Goal: Task Accomplishment & Management: Manage account settings

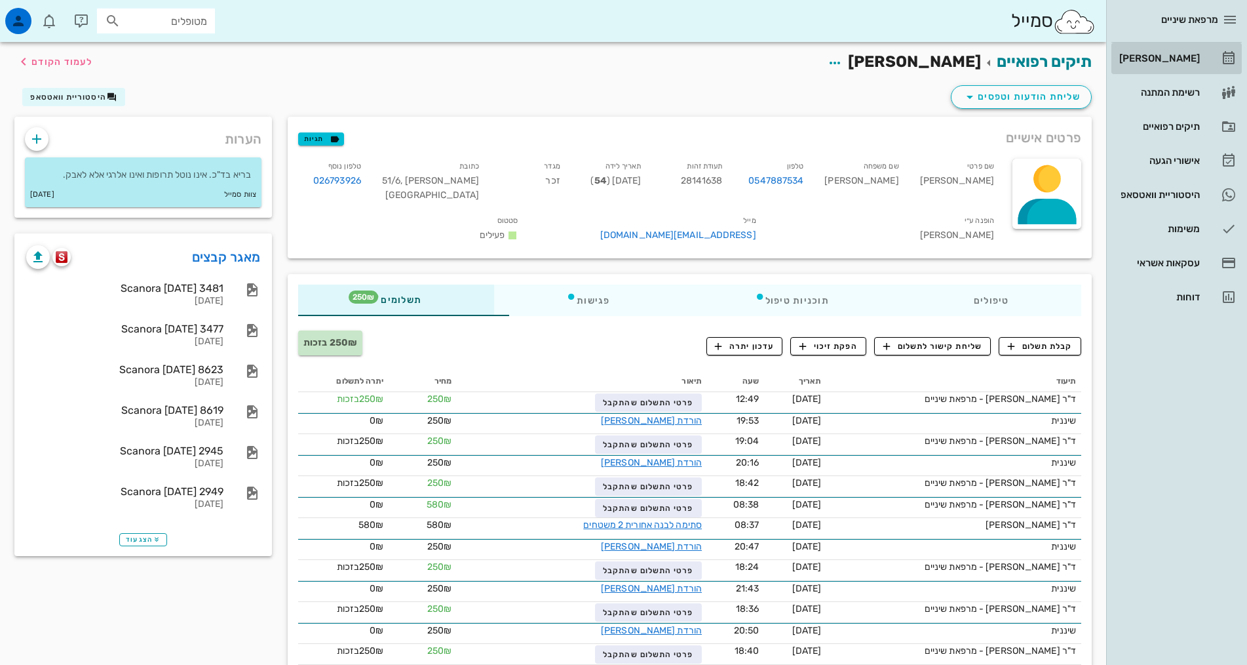
click at [1169, 67] on div "[PERSON_NAME]" at bounding box center [1158, 58] width 83 height 21
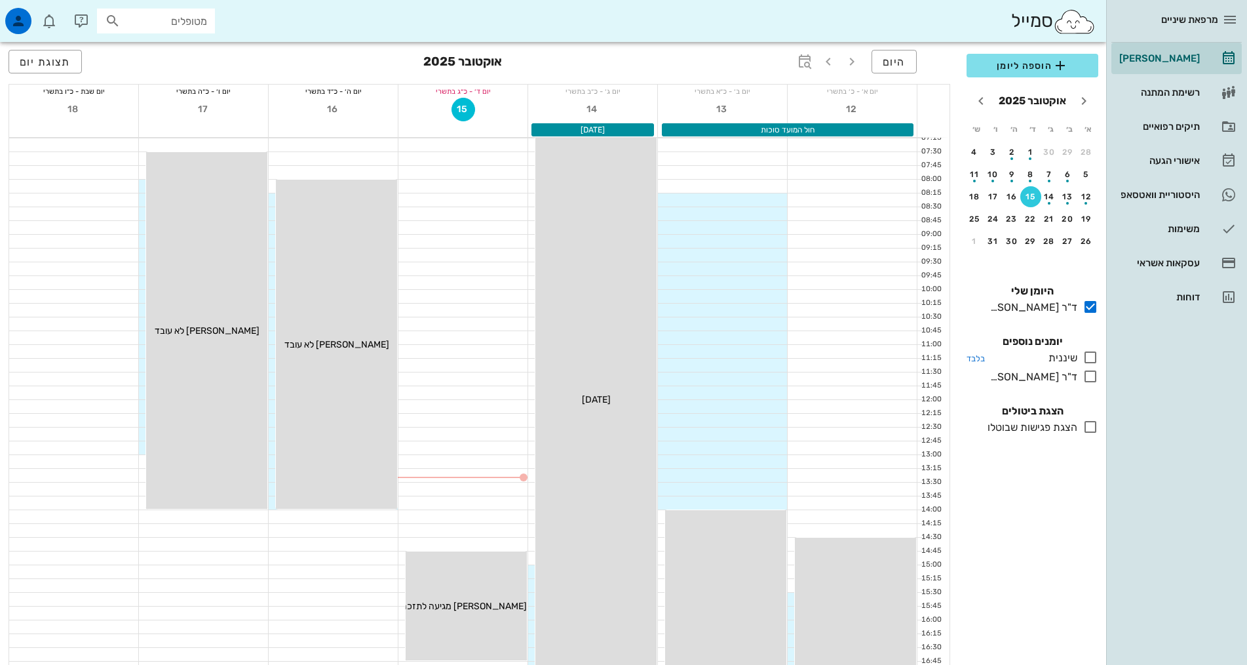
click at [1086, 357] on icon at bounding box center [1091, 357] width 16 height 16
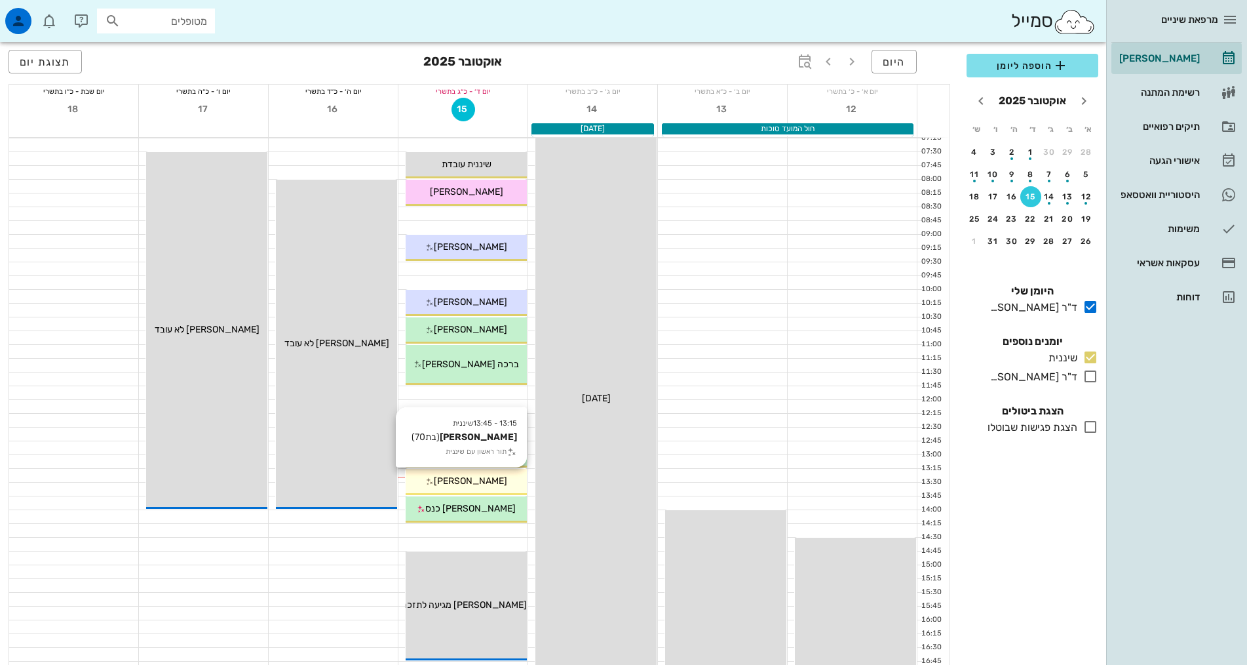
click at [482, 477] on span "[PERSON_NAME]" at bounding box center [470, 480] width 73 height 11
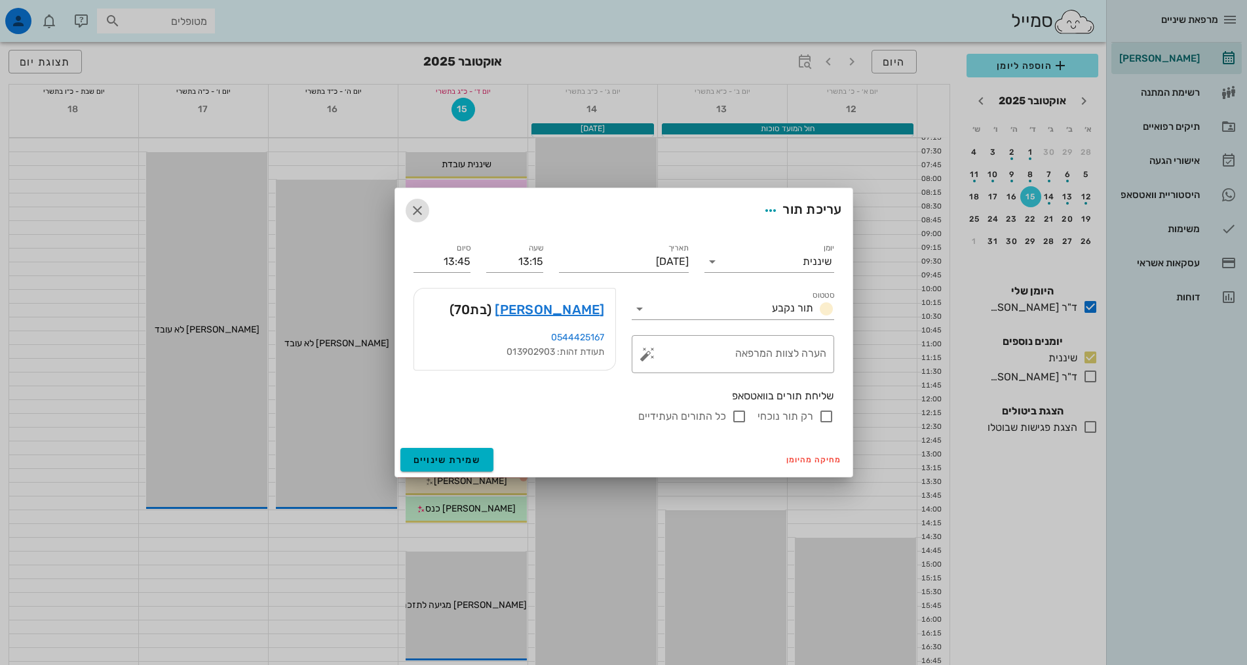
click at [420, 207] on icon "button" at bounding box center [418, 211] width 16 height 16
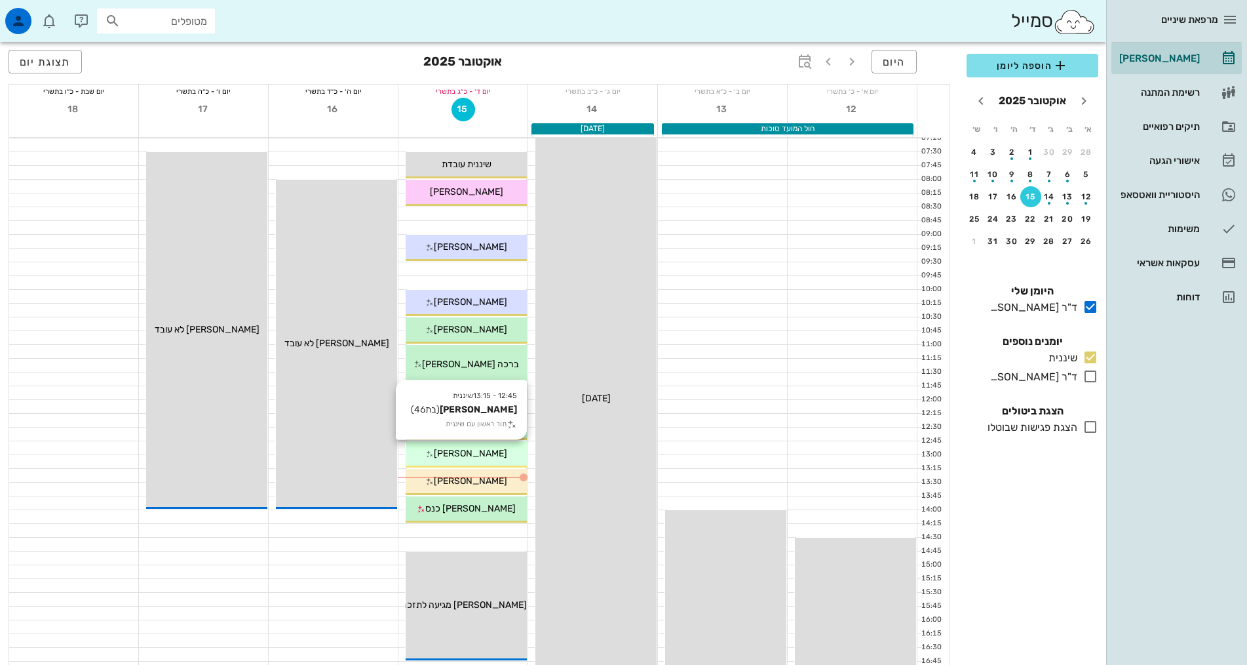
click at [478, 444] on div "12:45 - 13:15 שיננית [PERSON_NAME] (בת 46 ) תור ראשון עם שיננית [PERSON_NAME]" at bounding box center [466, 454] width 121 height 26
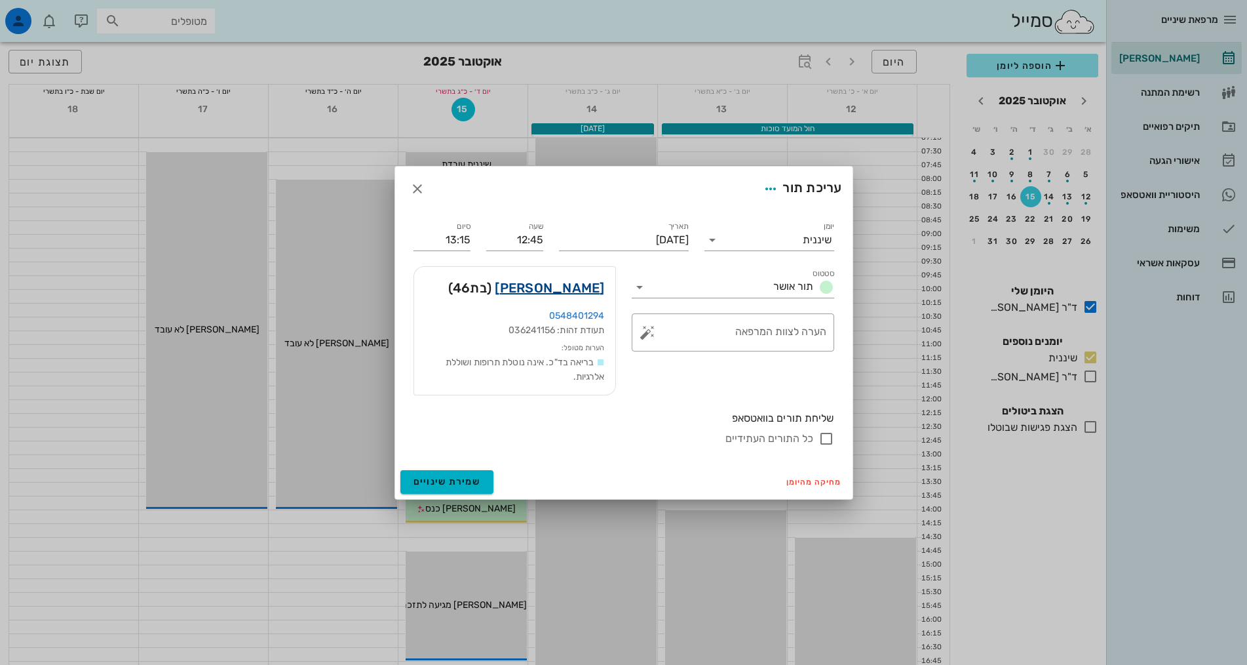
click at [575, 288] on link "[PERSON_NAME]" at bounding box center [549, 287] width 109 height 21
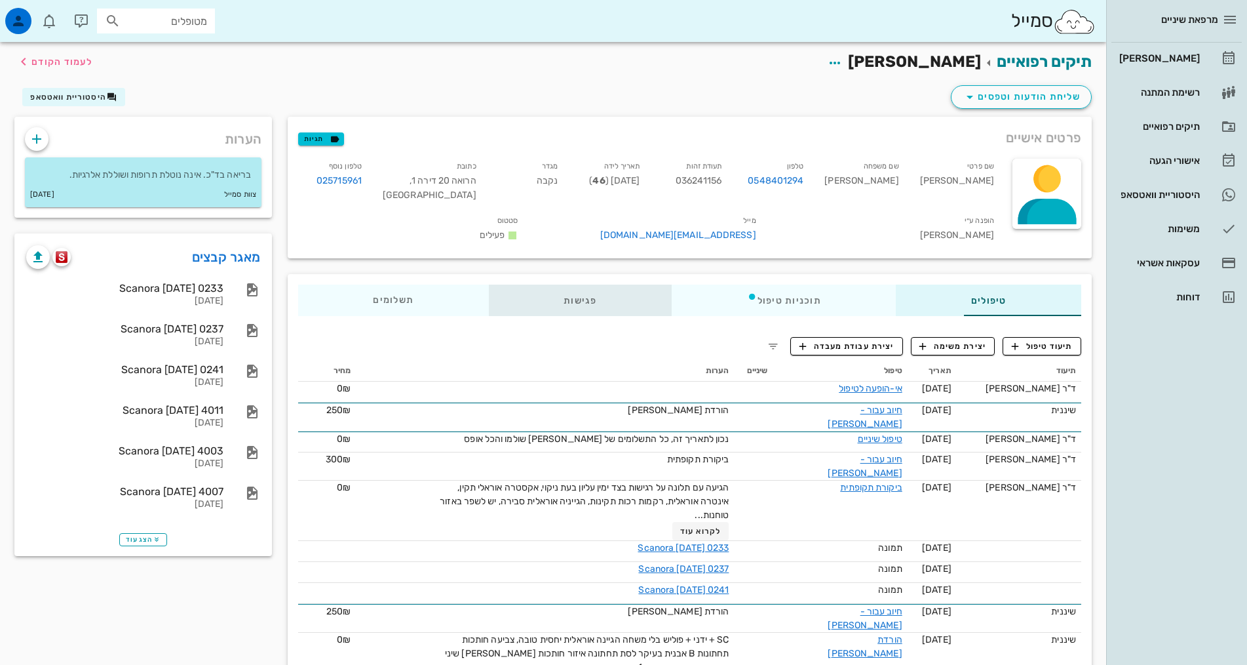
click at [515, 285] on div "פגישות" at bounding box center [580, 300] width 183 height 31
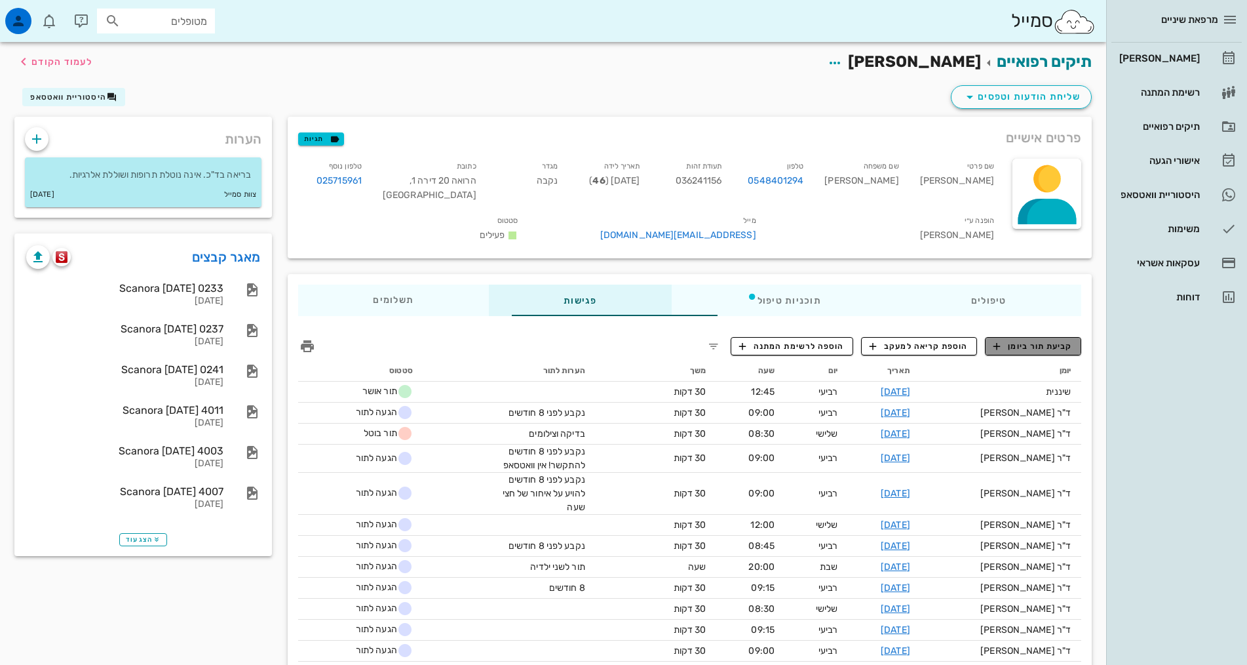
click at [1048, 340] on span "קביעת תור ביומן" at bounding box center [1033, 346] width 79 height 12
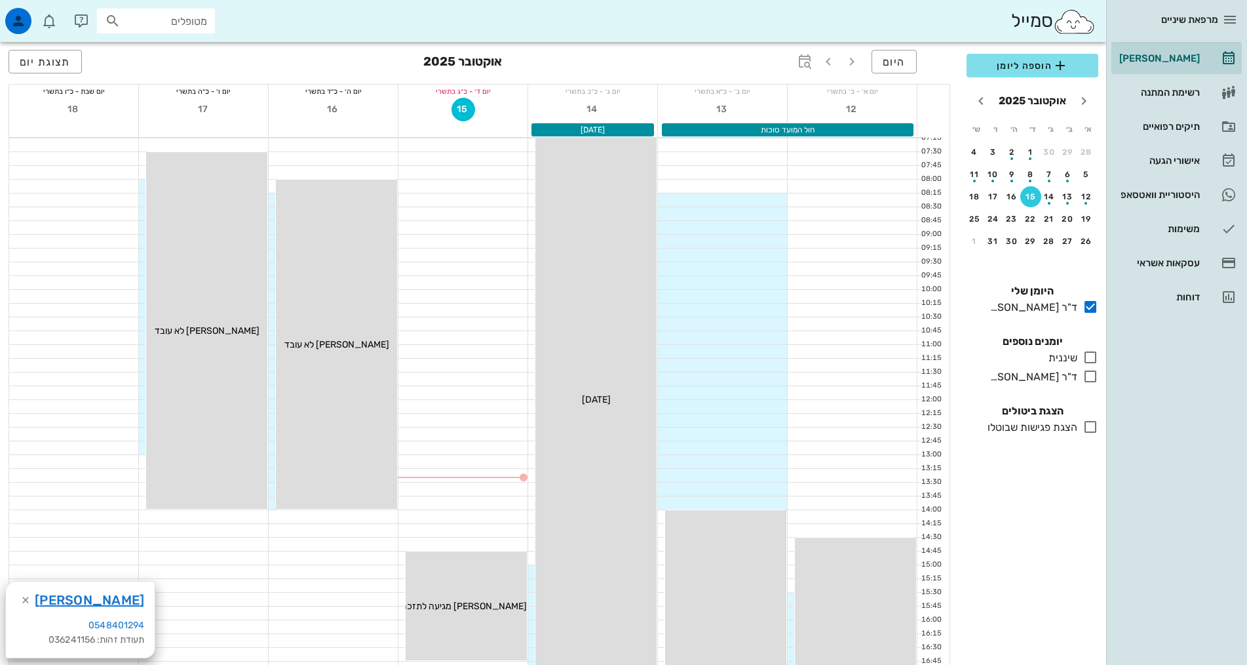
click at [1087, 358] on icon at bounding box center [1091, 357] width 16 height 16
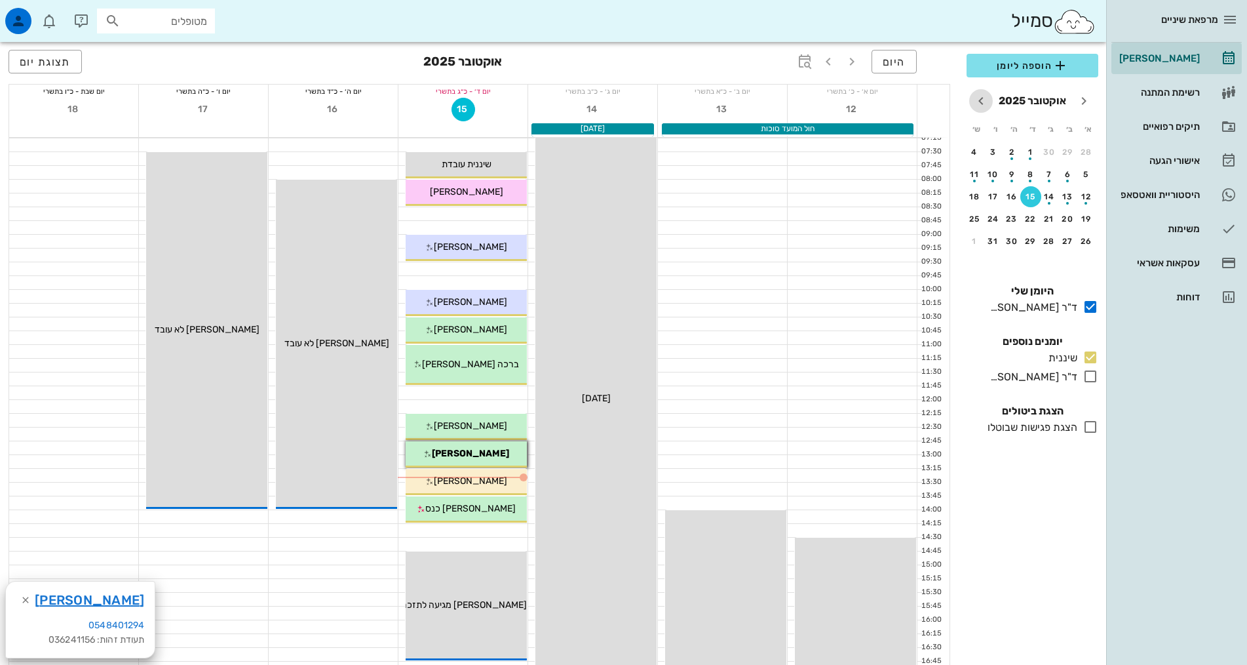
click at [980, 102] on icon "חודש הבא" at bounding box center [981, 101] width 16 height 16
click at [981, 103] on icon "חודש הבא" at bounding box center [981, 101] width 16 height 16
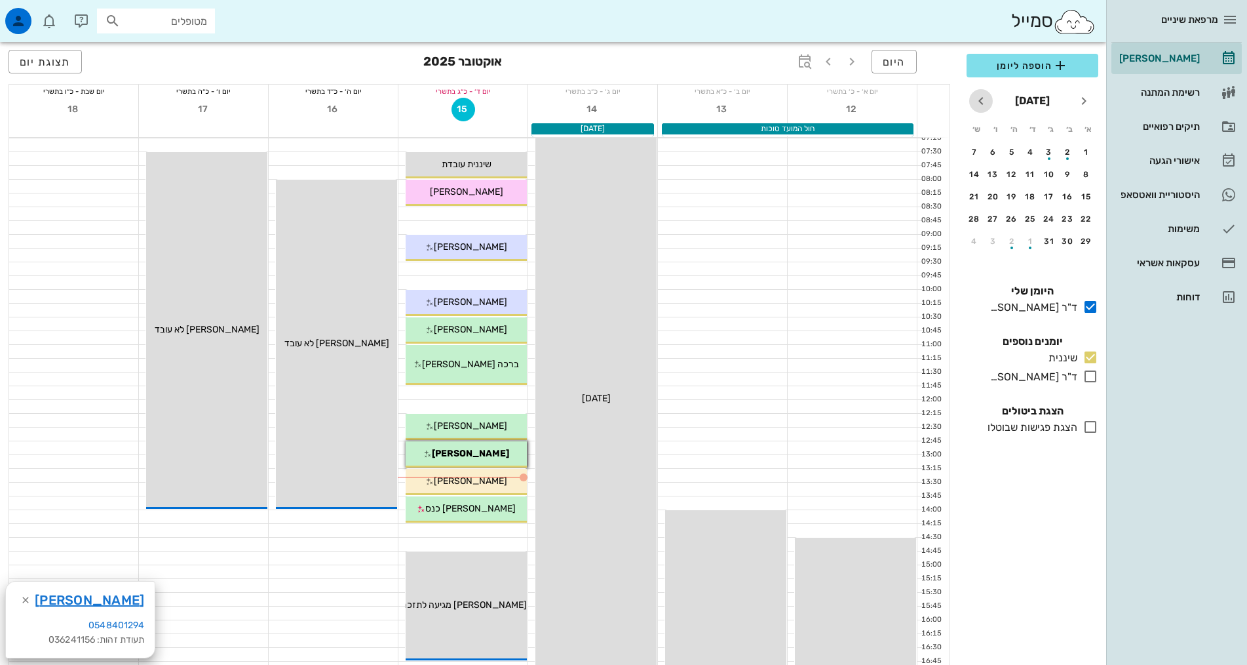
click at [981, 103] on icon "חודש הבא" at bounding box center [981, 101] width 16 height 16
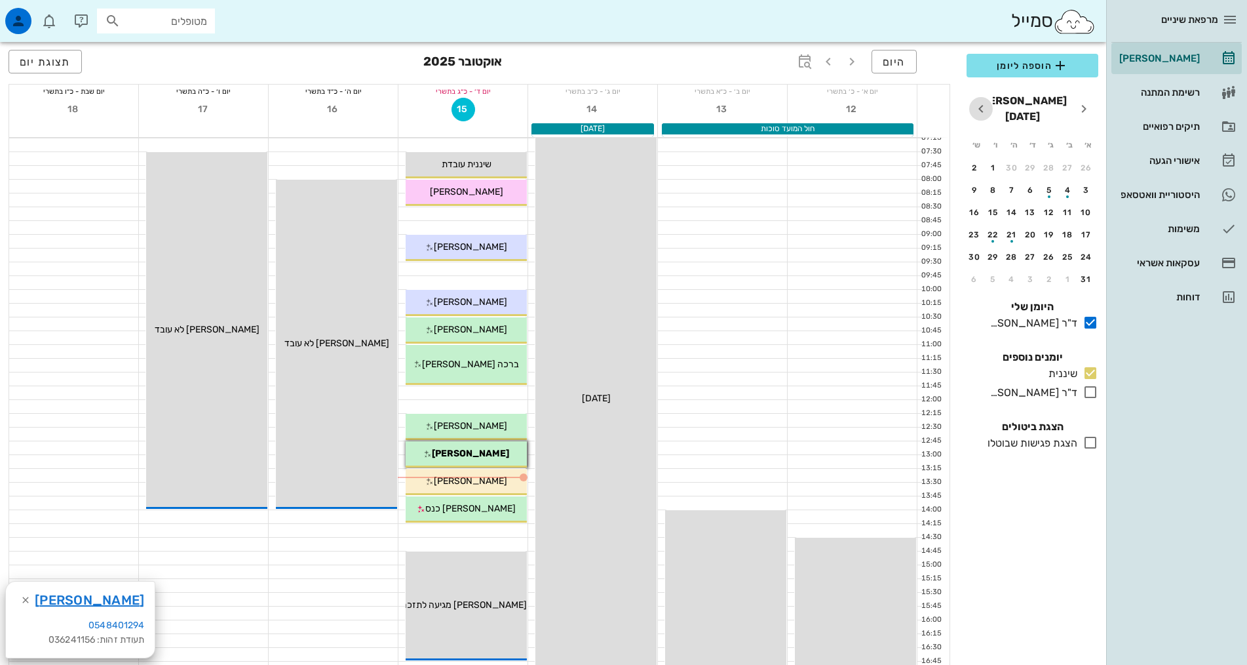
click at [981, 103] on icon "חודש הבא" at bounding box center [981, 109] width 16 height 16
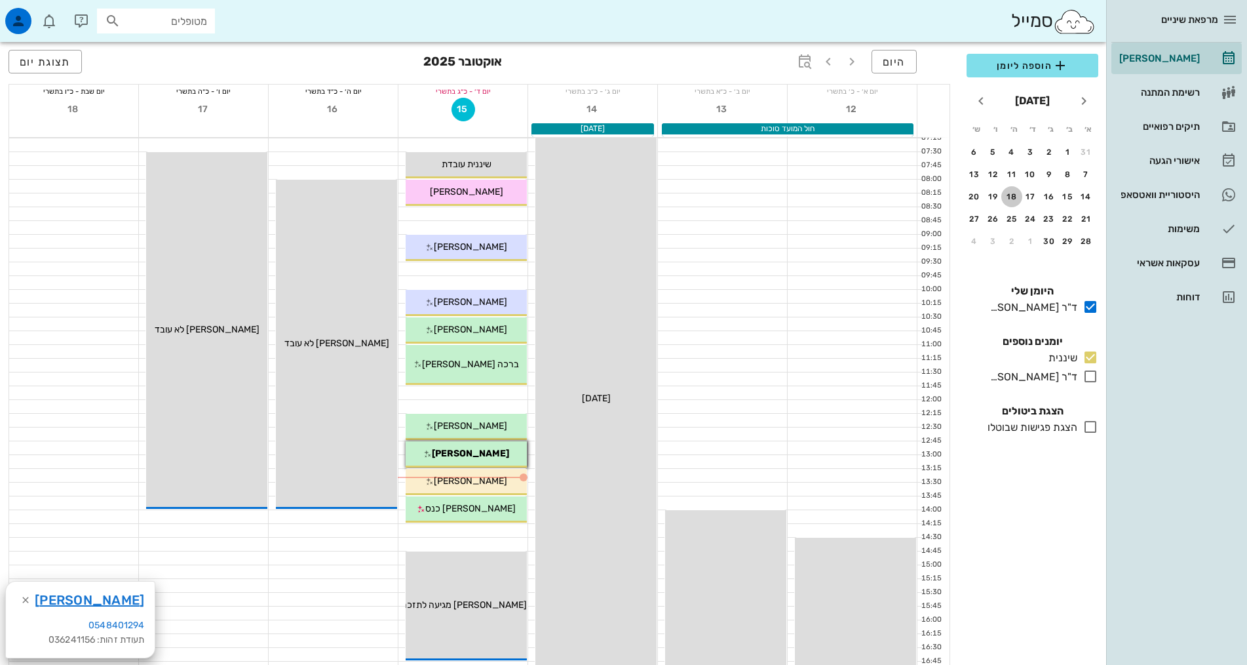
click at [1012, 191] on button "18" at bounding box center [1012, 196] width 21 height 21
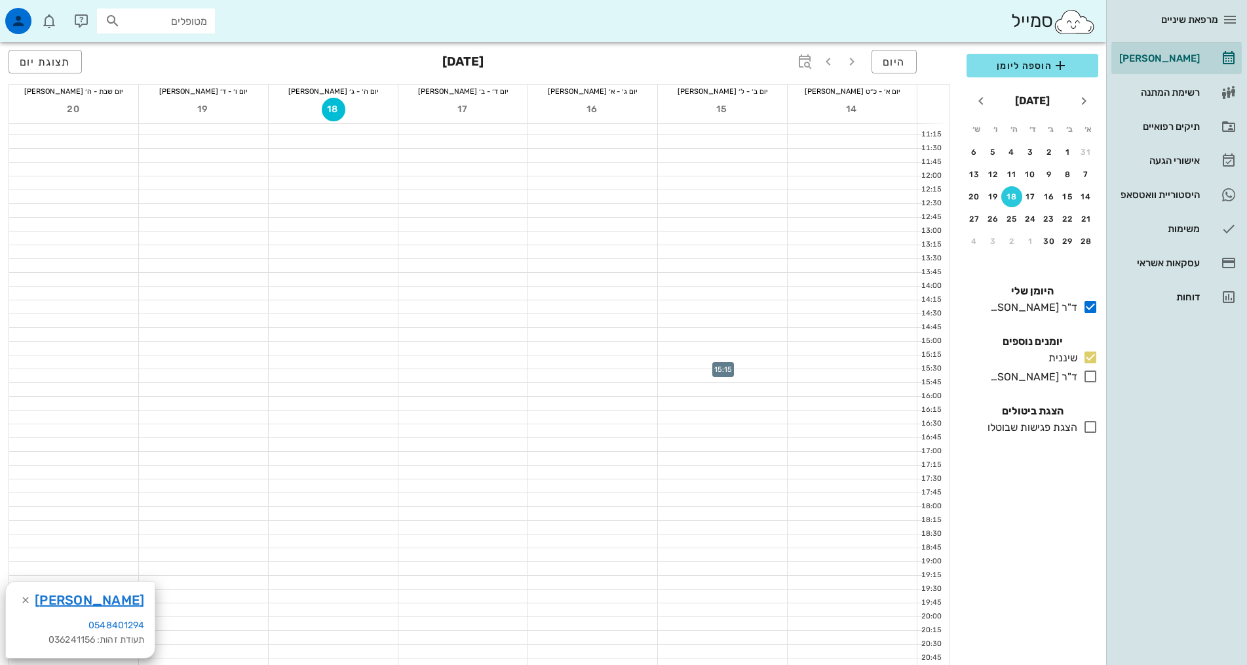
scroll to position [197, 0]
click at [745, 375] on div at bounding box center [722, 374] width 129 height 13
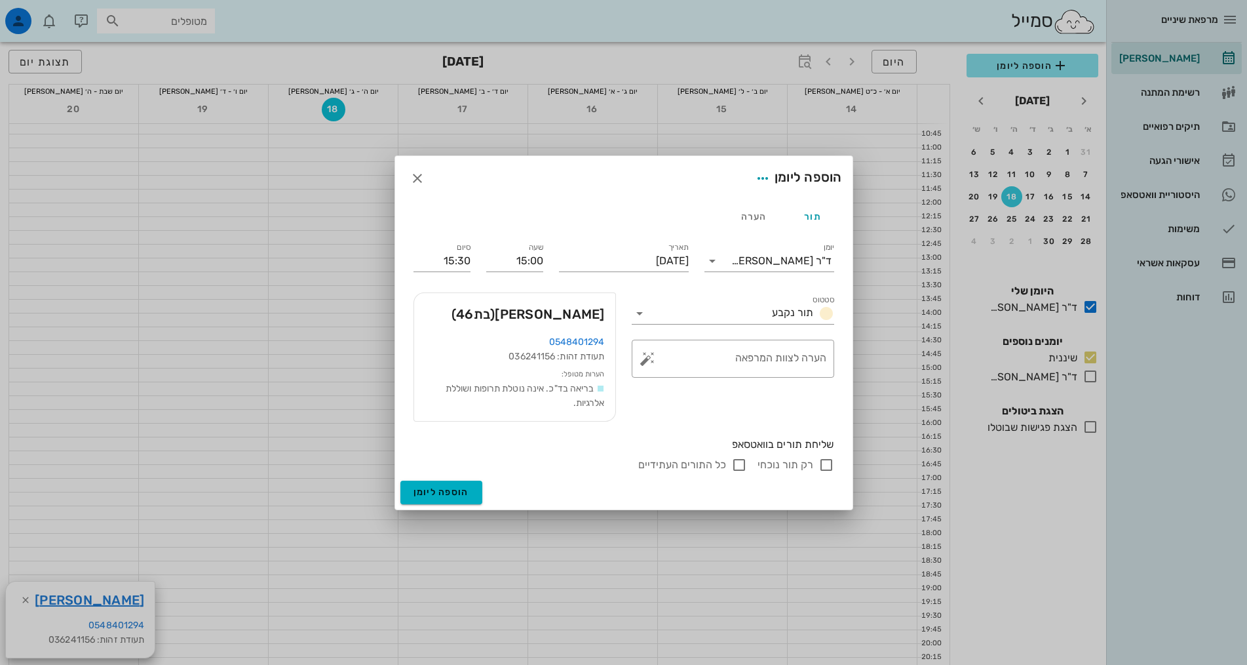
click at [745, 375] on div "מרפאת שיניים [PERSON_NAME] רשימת המתנה תיקים רפואיים אישורי הגעה היסטוריית וואט…" at bounding box center [623, 388] width 1247 height 1171
click at [413, 178] on icon "button" at bounding box center [418, 178] width 16 height 16
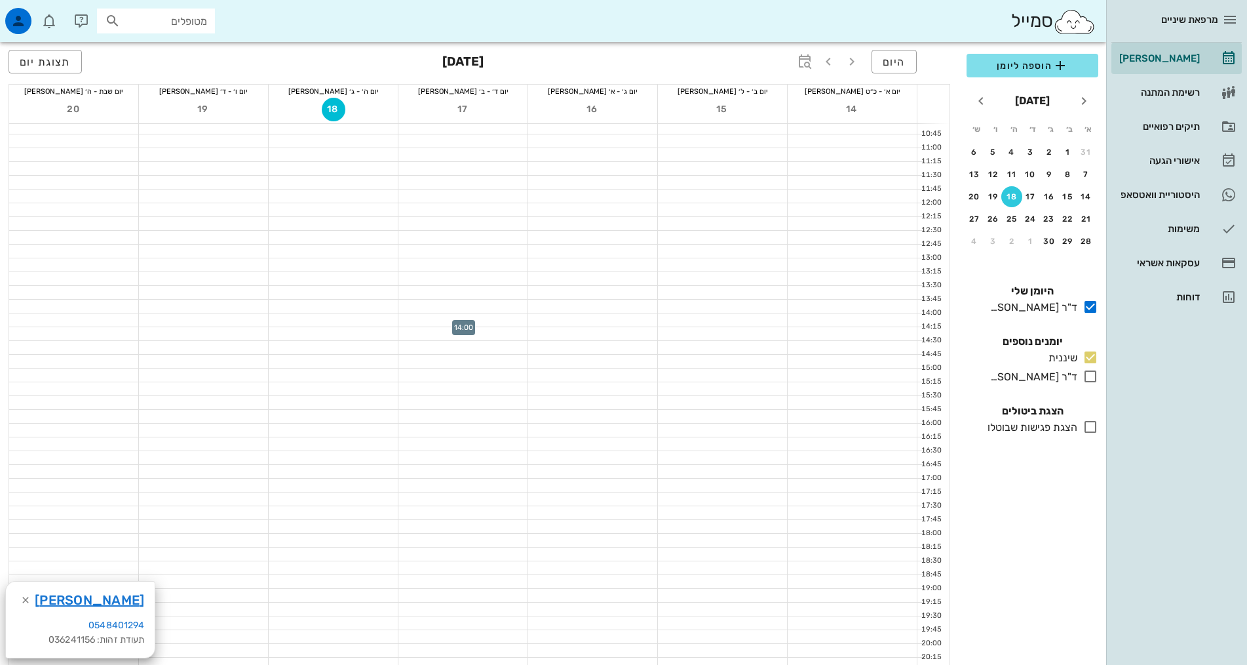
click at [468, 323] on div at bounding box center [463, 319] width 129 height 13
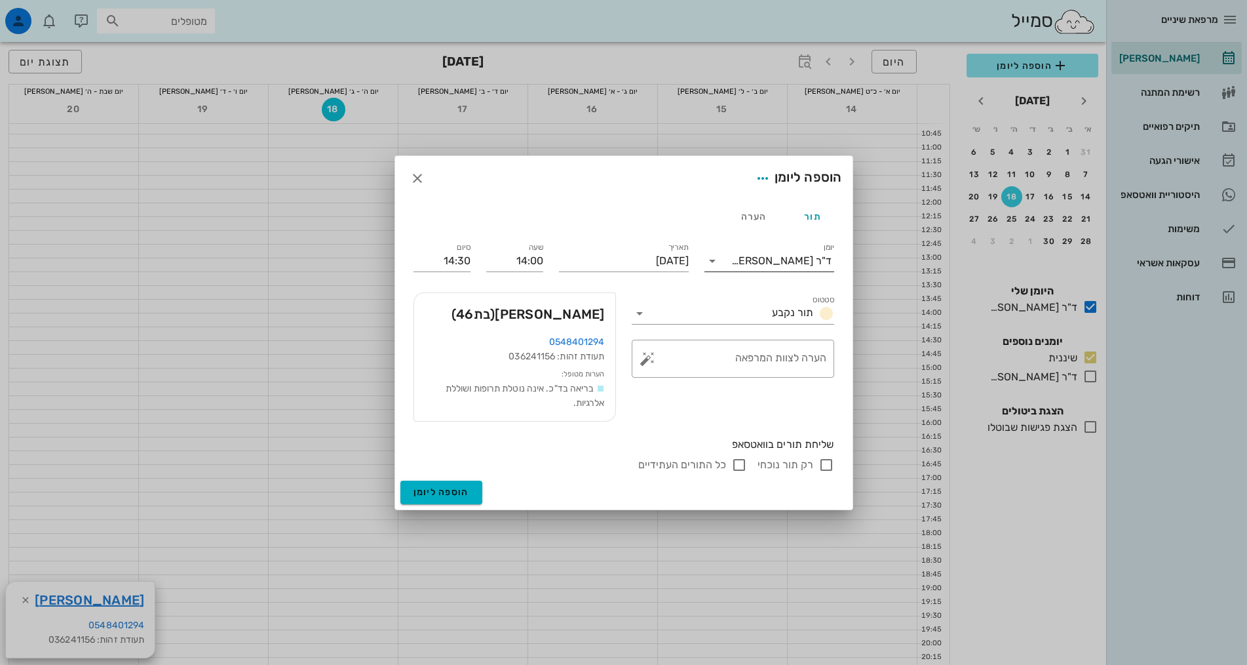
click at [777, 252] on div "ד"ר [PERSON_NAME]" at bounding box center [778, 260] width 111 height 21
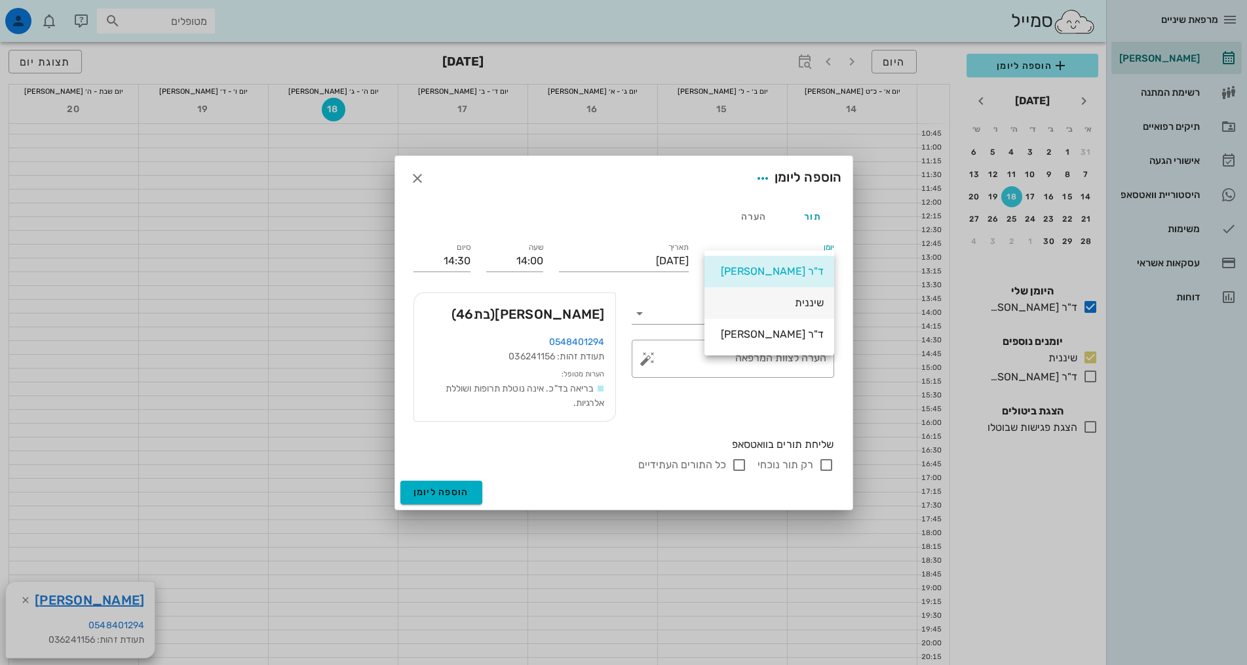
click at [800, 305] on div "שיננית" at bounding box center [769, 302] width 109 height 12
click at [796, 361] on div "הערה לצוות המרפאה" at bounding box center [738, 359] width 176 height 38
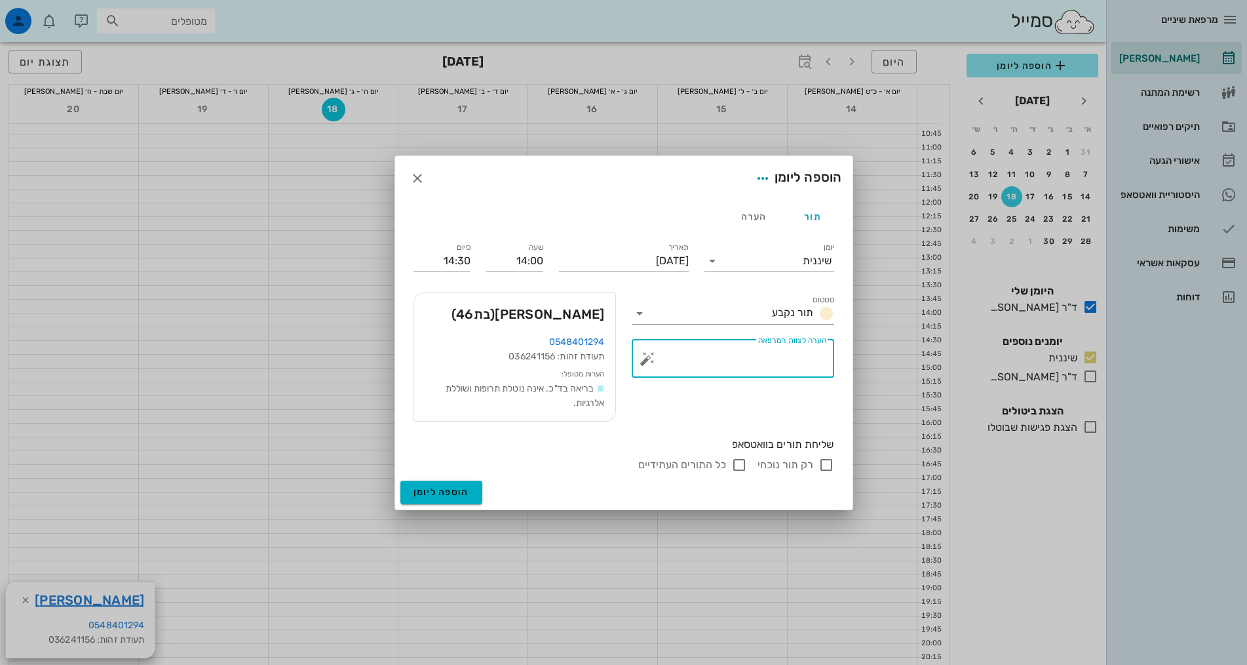
type textarea "מ"
type textarea "נקבע לפני 8 חודשים"
click at [463, 486] on span "הוספה ליומן" at bounding box center [442, 491] width 56 height 11
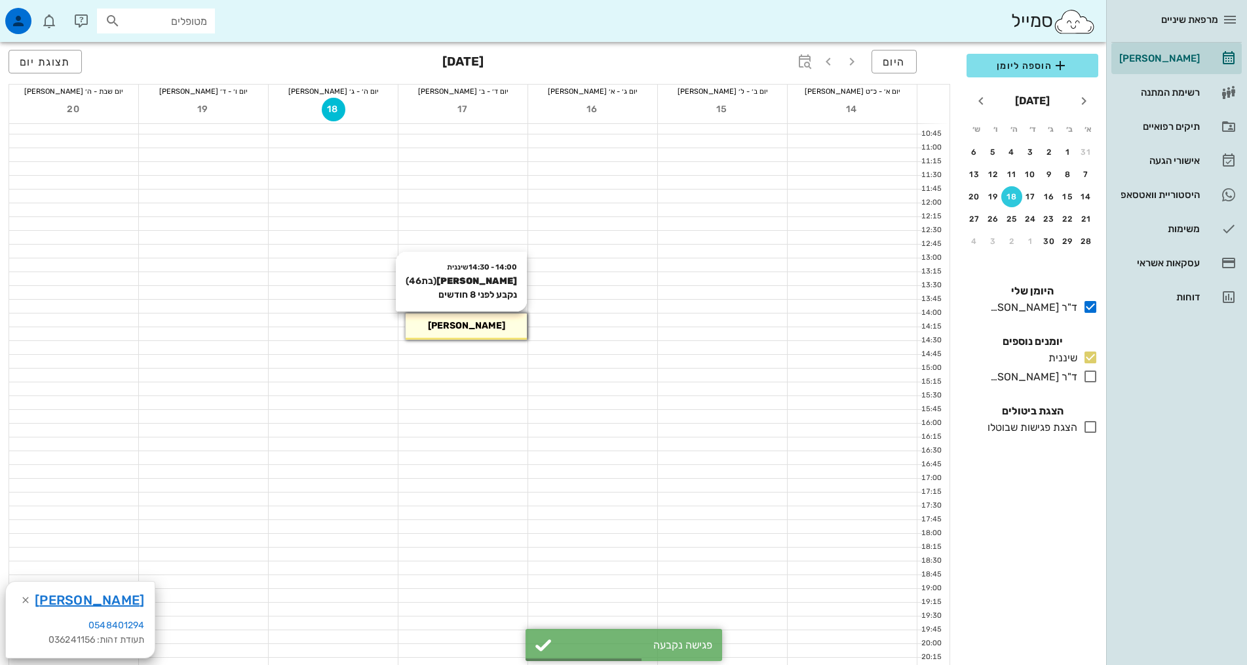
click at [489, 327] on div "[PERSON_NAME]" at bounding box center [466, 326] width 121 height 14
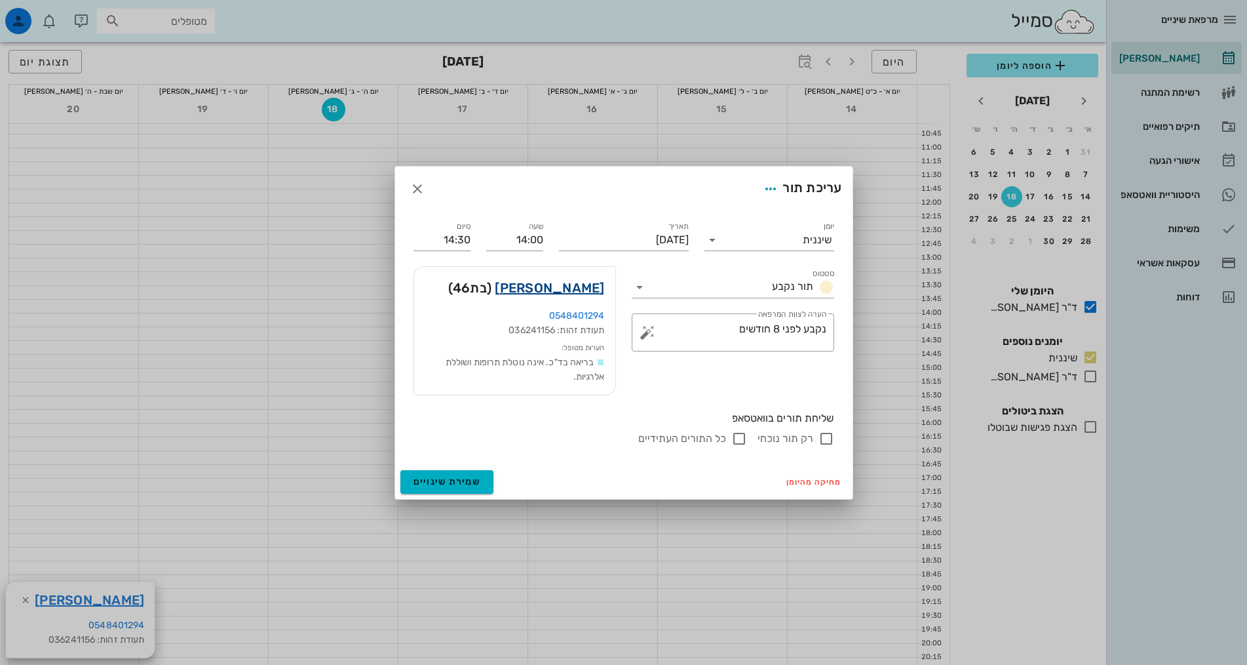
click at [557, 287] on link "[PERSON_NAME]" at bounding box center [549, 287] width 109 height 21
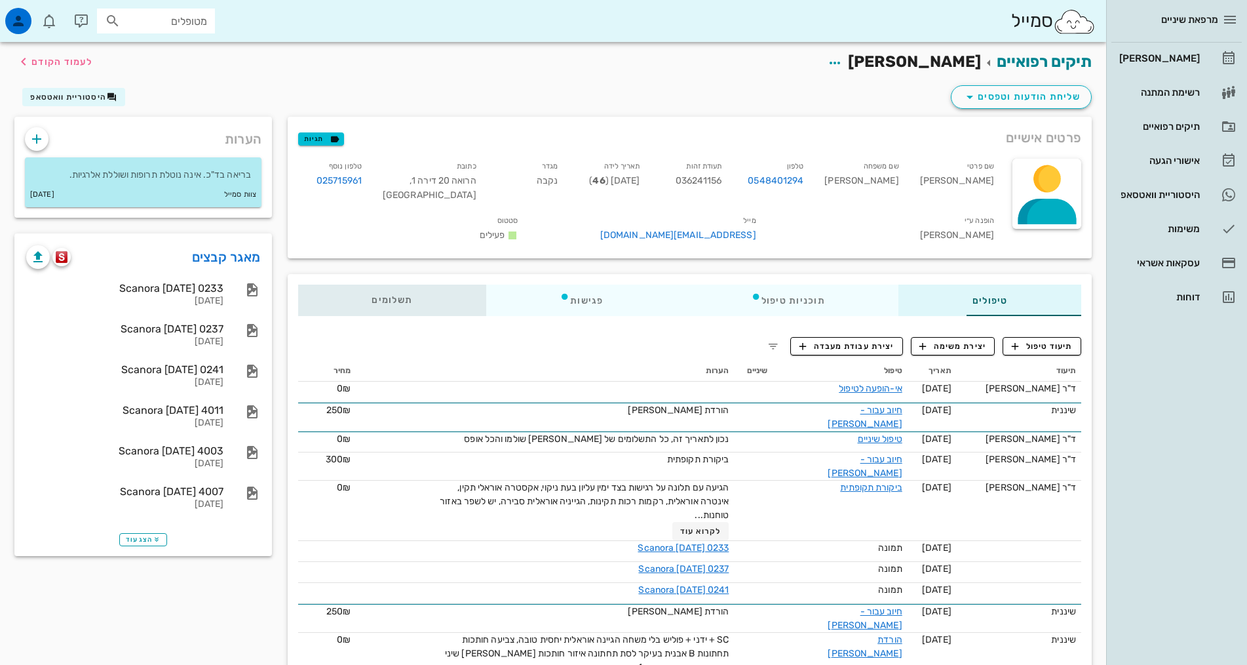
drag, startPoint x: 302, startPoint y: 282, endPoint x: 311, endPoint y: 274, distance: 12.1
click at [372, 296] on span "תשלומים 0₪" at bounding box center [392, 300] width 41 height 9
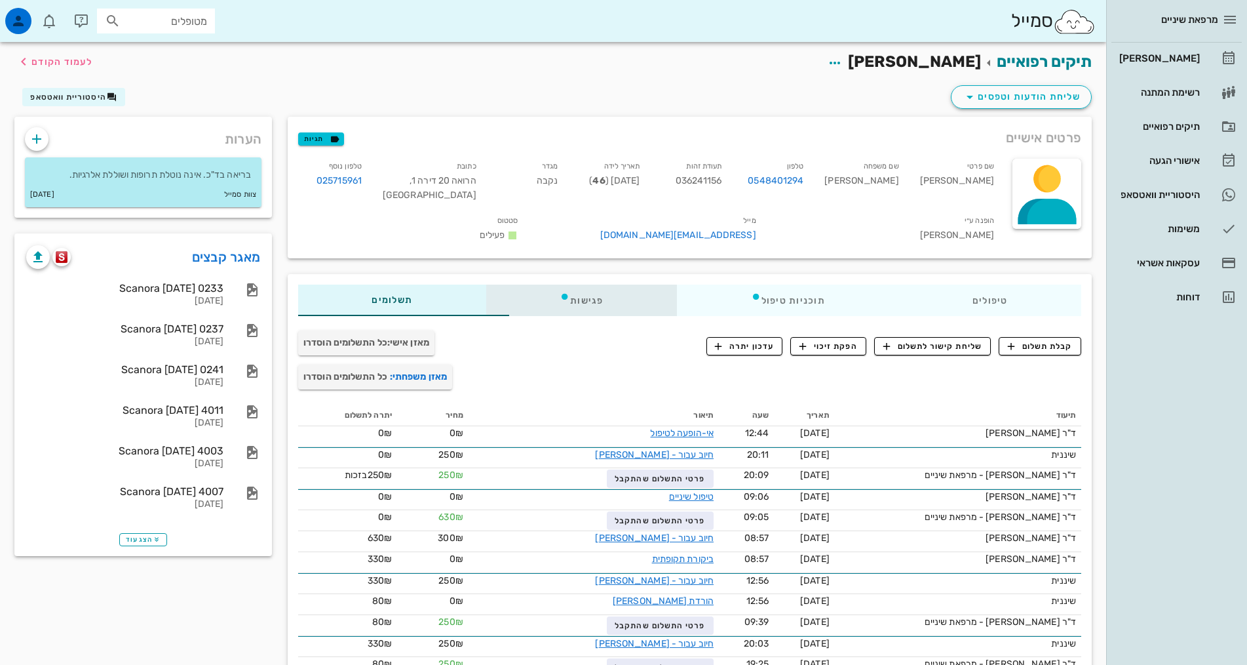
click at [519, 285] on div "פגישות" at bounding box center [581, 300] width 191 height 31
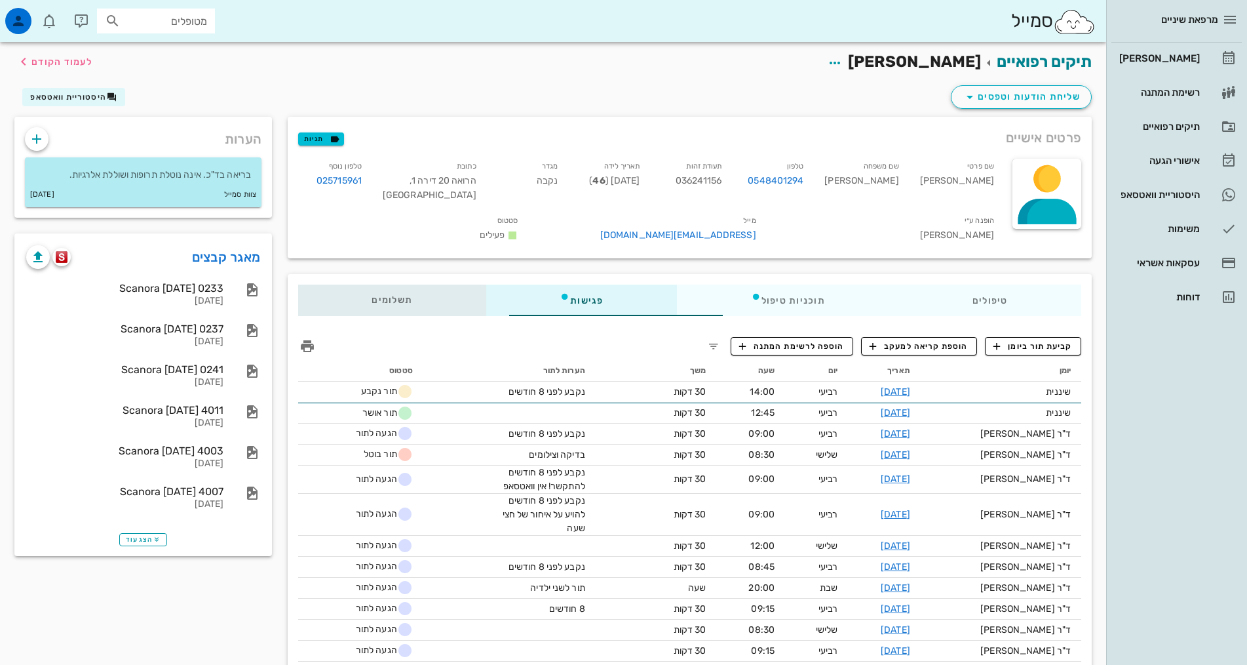
click at [298, 285] on div "תשלומים 0₪" at bounding box center [392, 300] width 188 height 31
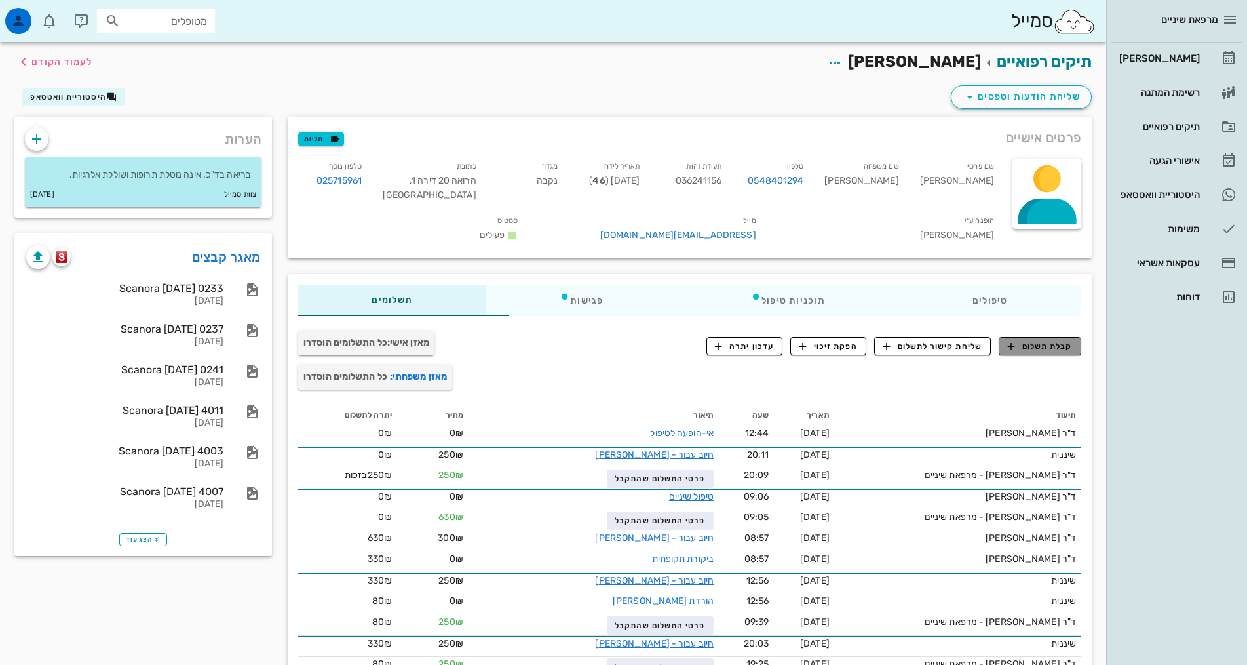
click at [1030, 340] on span "קבלת תשלום" at bounding box center [1040, 346] width 65 height 12
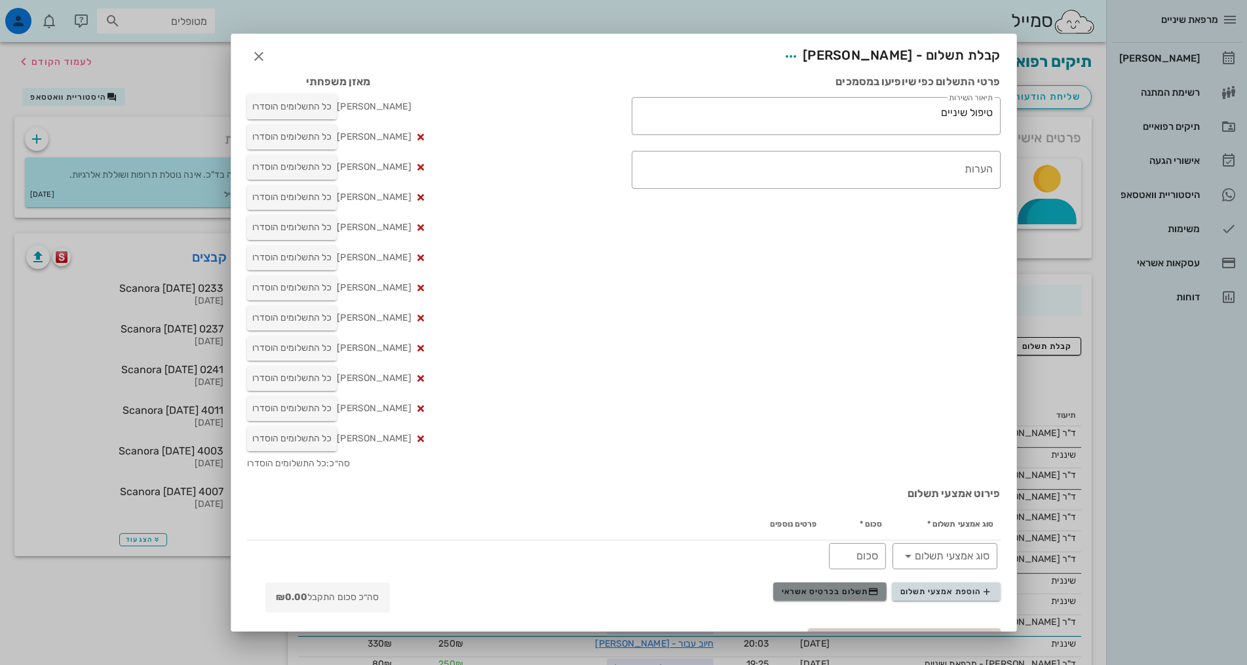
click at [857, 593] on span "תשלום בכרטיס אשראי" at bounding box center [830, 591] width 97 height 10
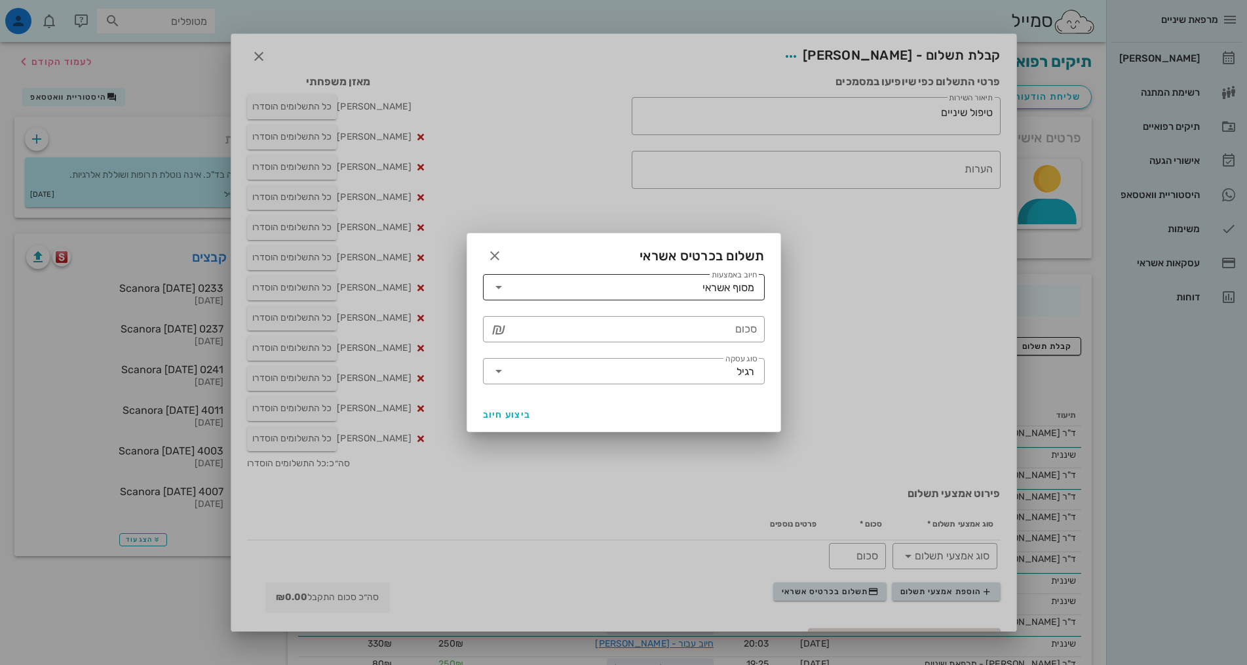
click at [730, 287] on div "מסוף אשראי" at bounding box center [729, 288] width 52 height 12
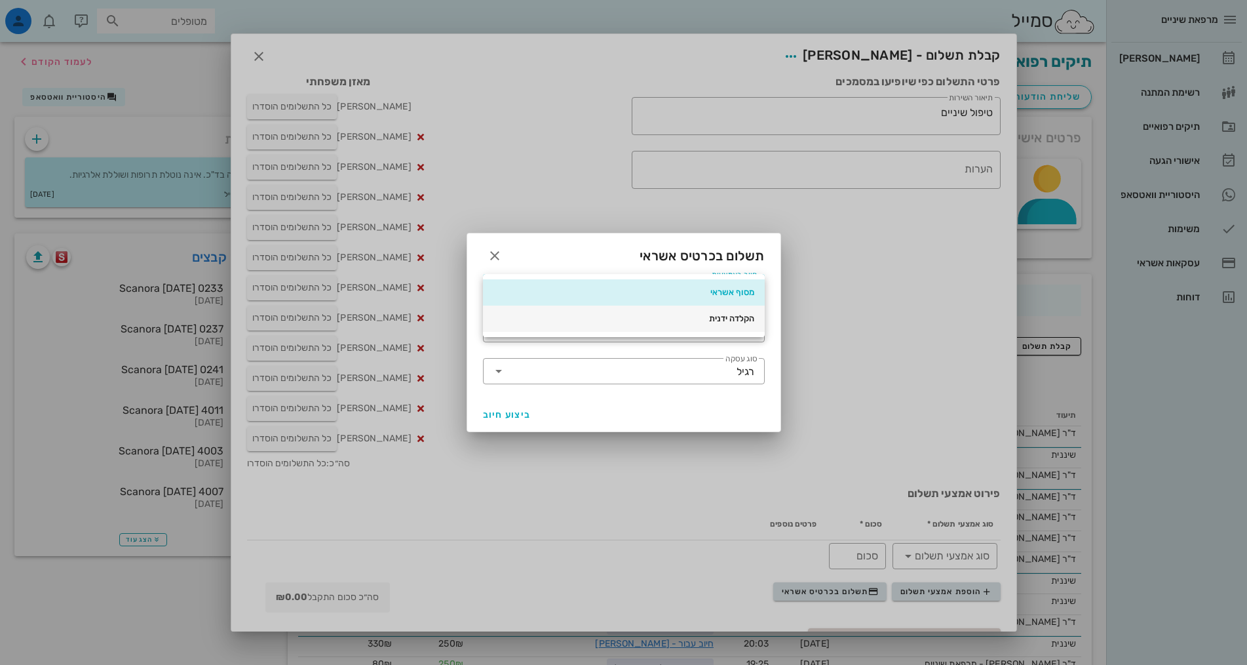
click at [734, 322] on div "הקלדה ידנית" at bounding box center [624, 318] width 261 height 10
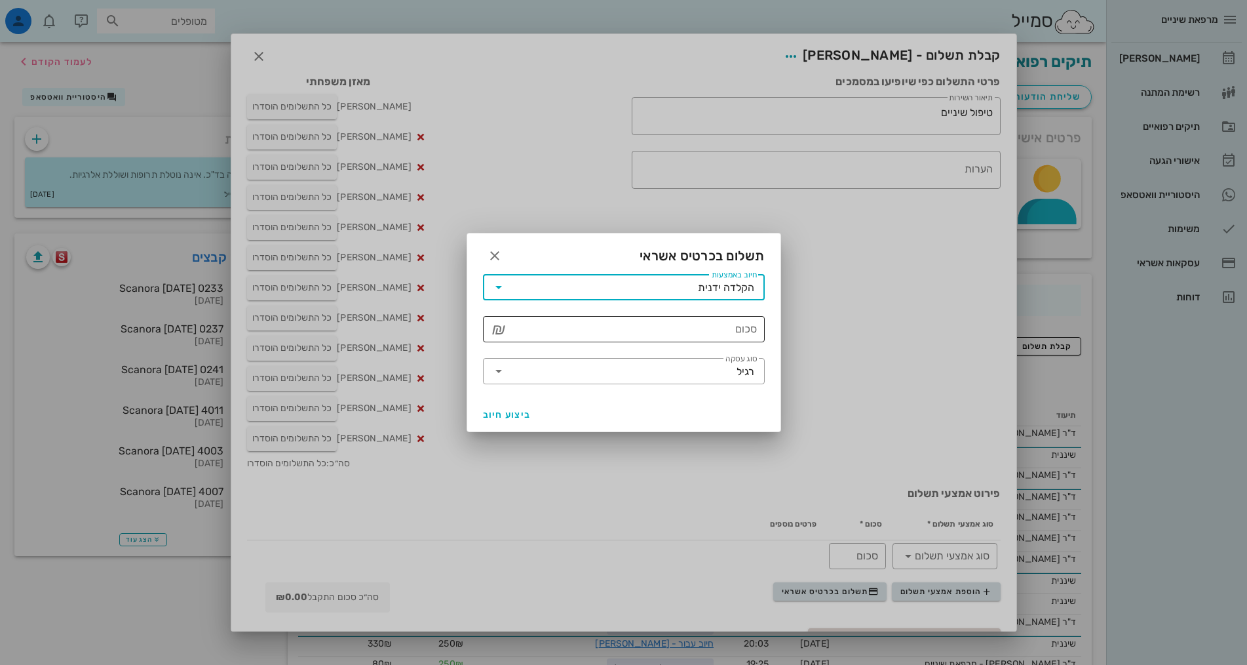
click at [734, 332] on input "סכום" at bounding box center [633, 329] width 248 height 21
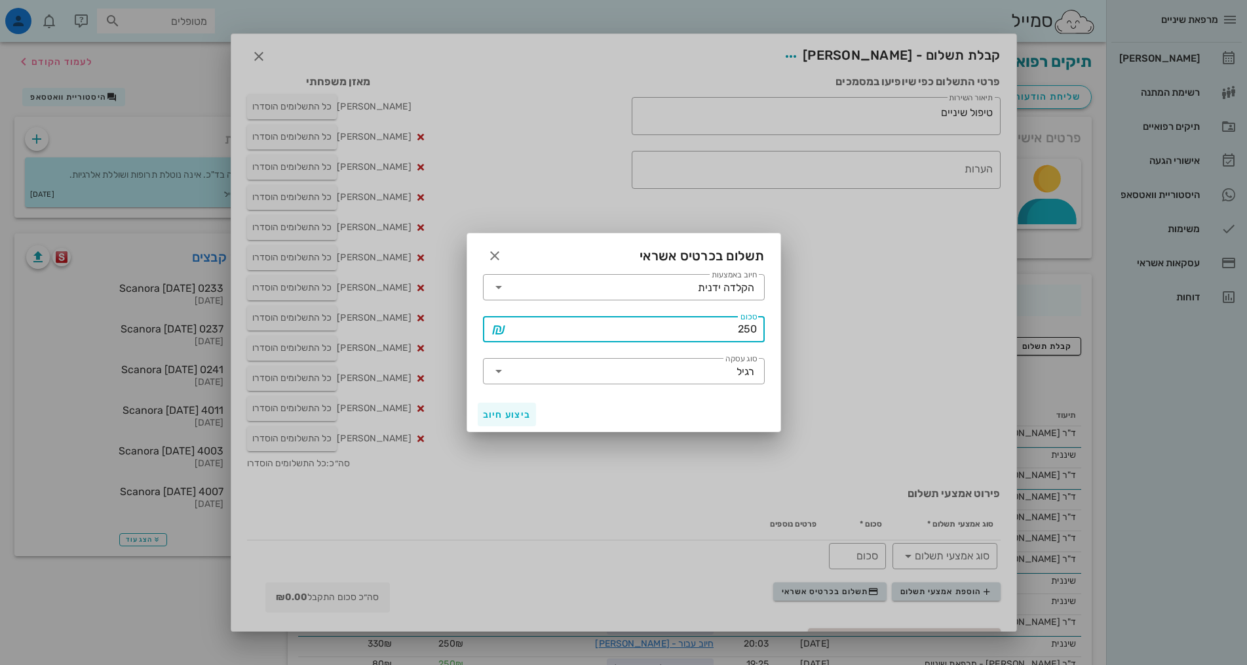
type input "250"
click at [528, 416] on span "ביצוע חיוב" at bounding box center [507, 414] width 49 height 11
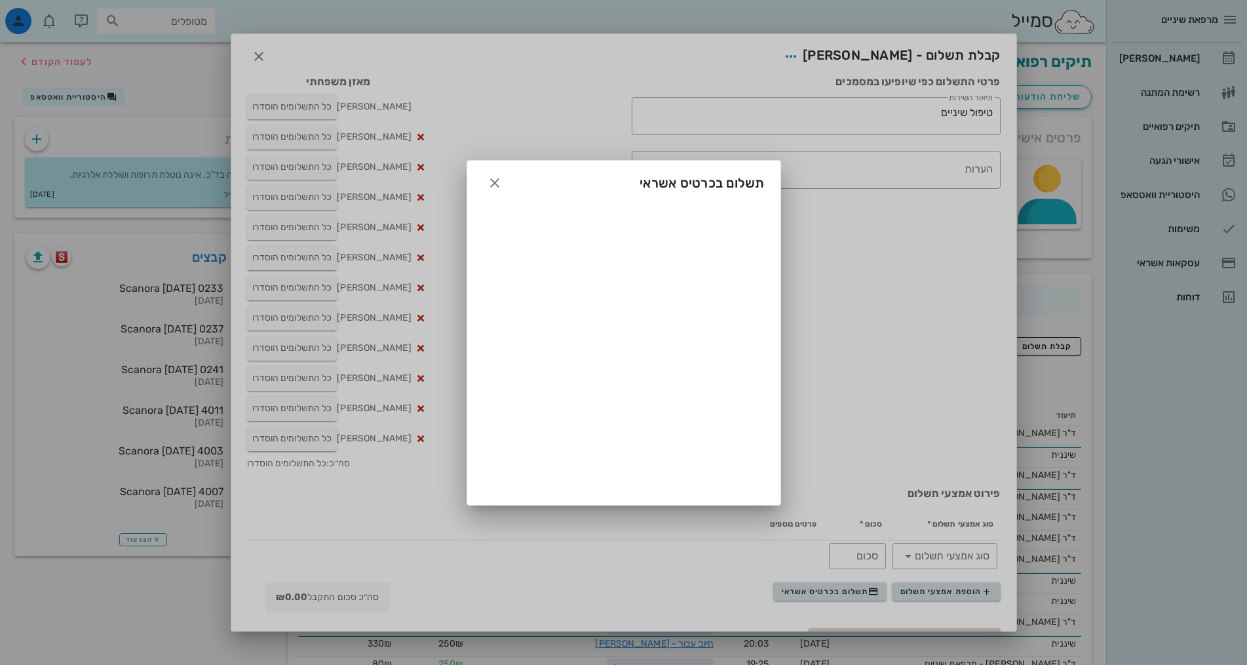
type input "250"
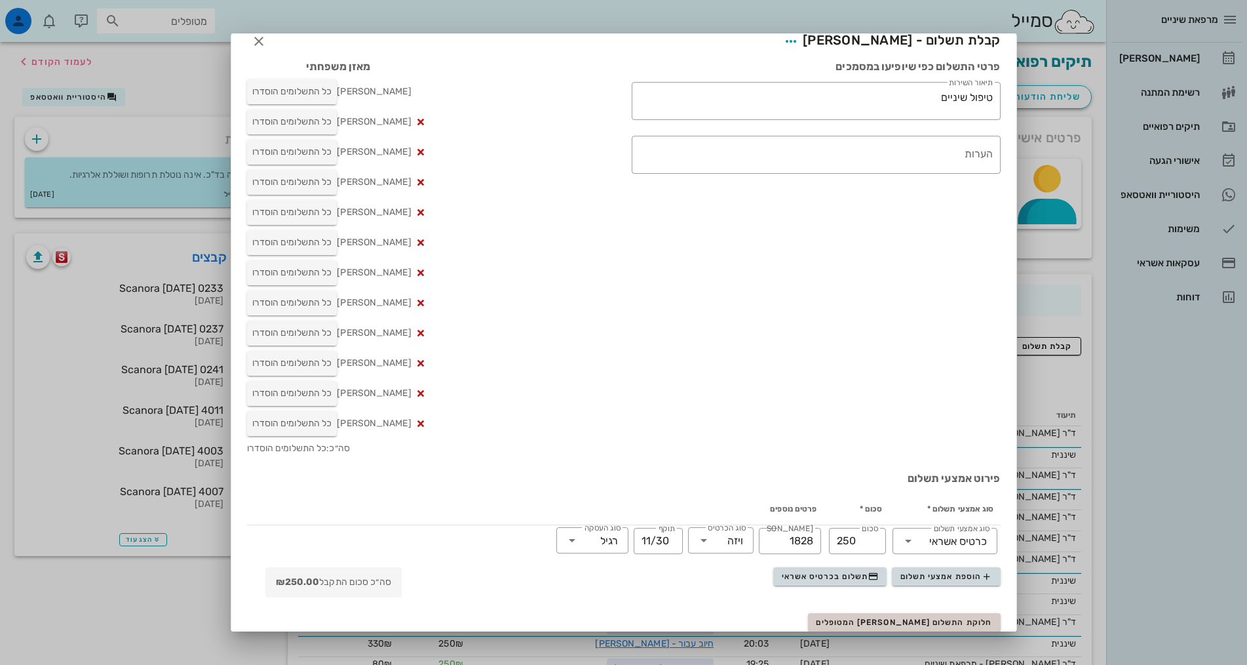
scroll to position [62, 0]
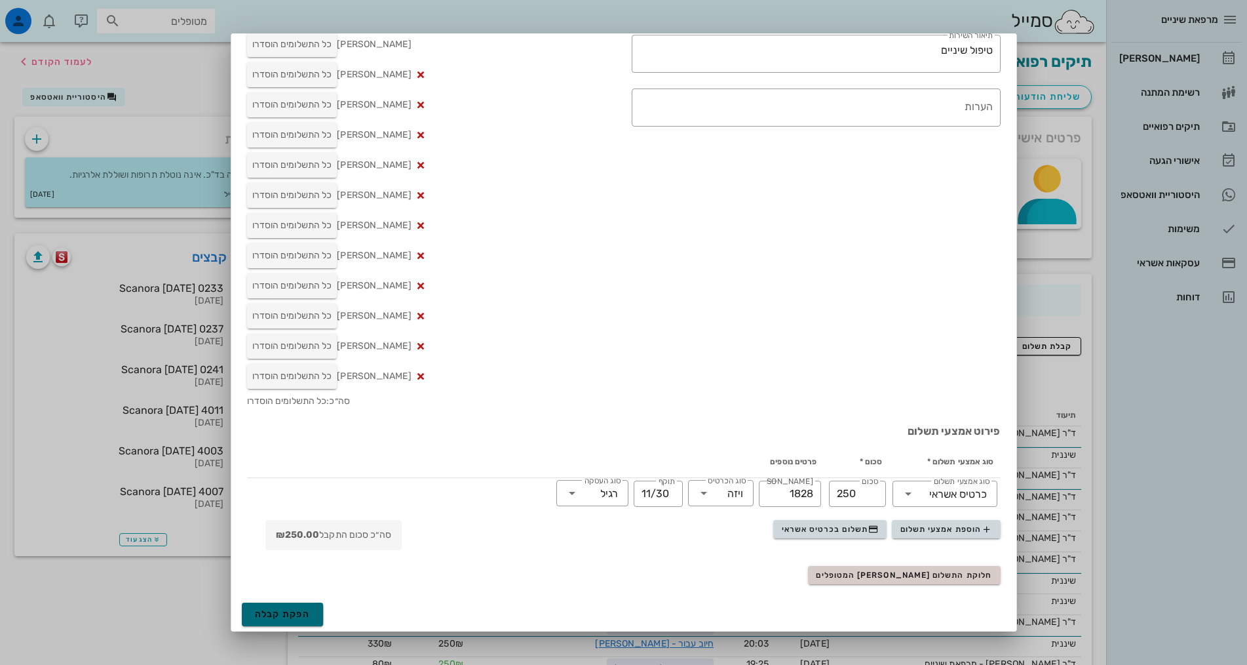
click at [294, 613] on span "הפקת קבלה" at bounding box center [283, 613] width 56 height 11
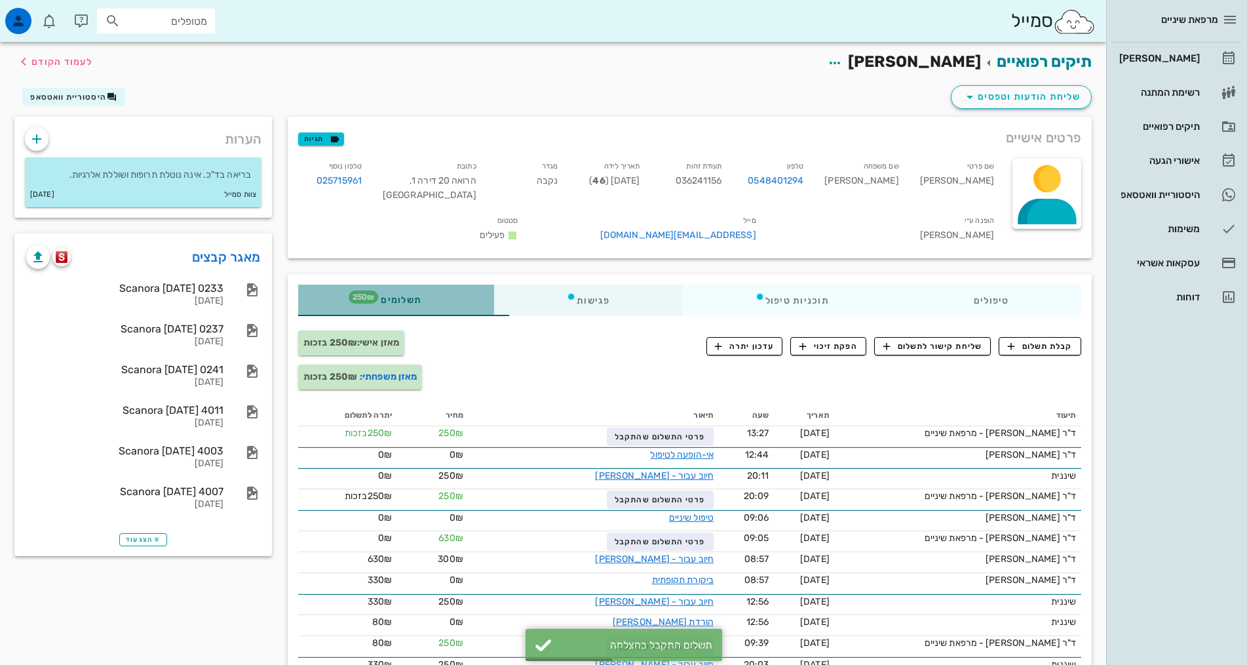
drag, startPoint x: 403, startPoint y: 281, endPoint x: 435, endPoint y: 283, distance: 31.6
click at [403, 285] on div "תשלומים 250₪" at bounding box center [396, 300] width 196 height 31
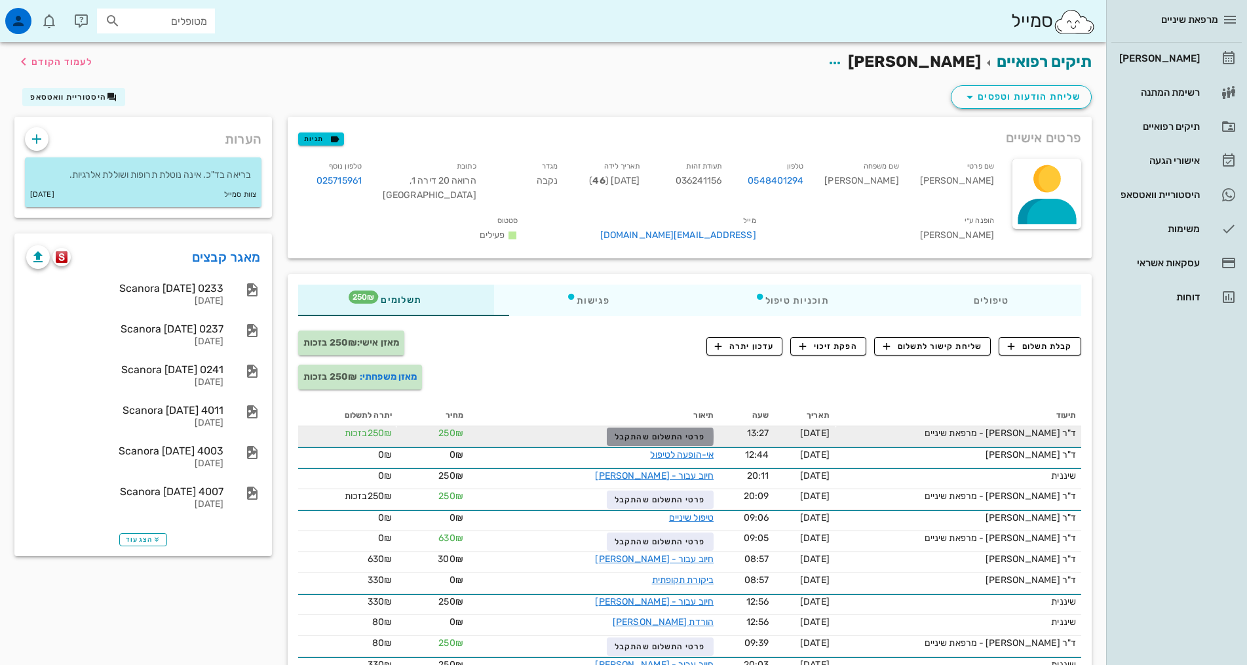
click at [615, 432] on span "פרטי התשלום שהתקבל" at bounding box center [660, 436] width 90 height 9
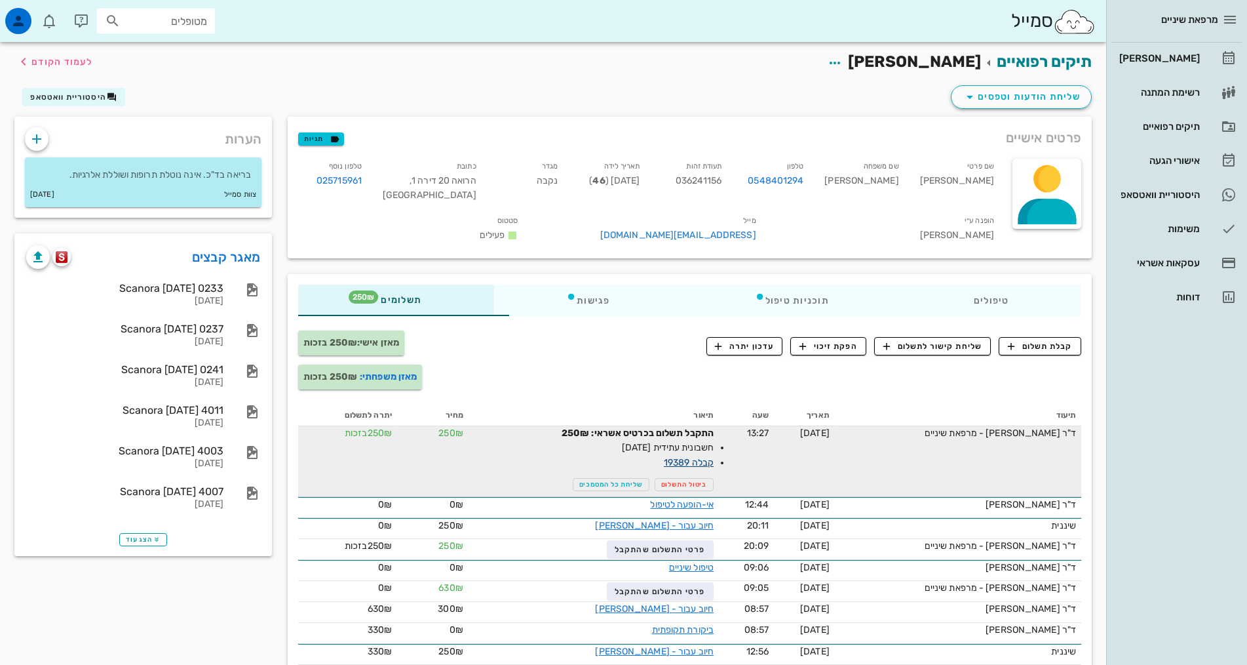
click at [664, 457] on link "קבלה 19389" at bounding box center [689, 462] width 50 height 11
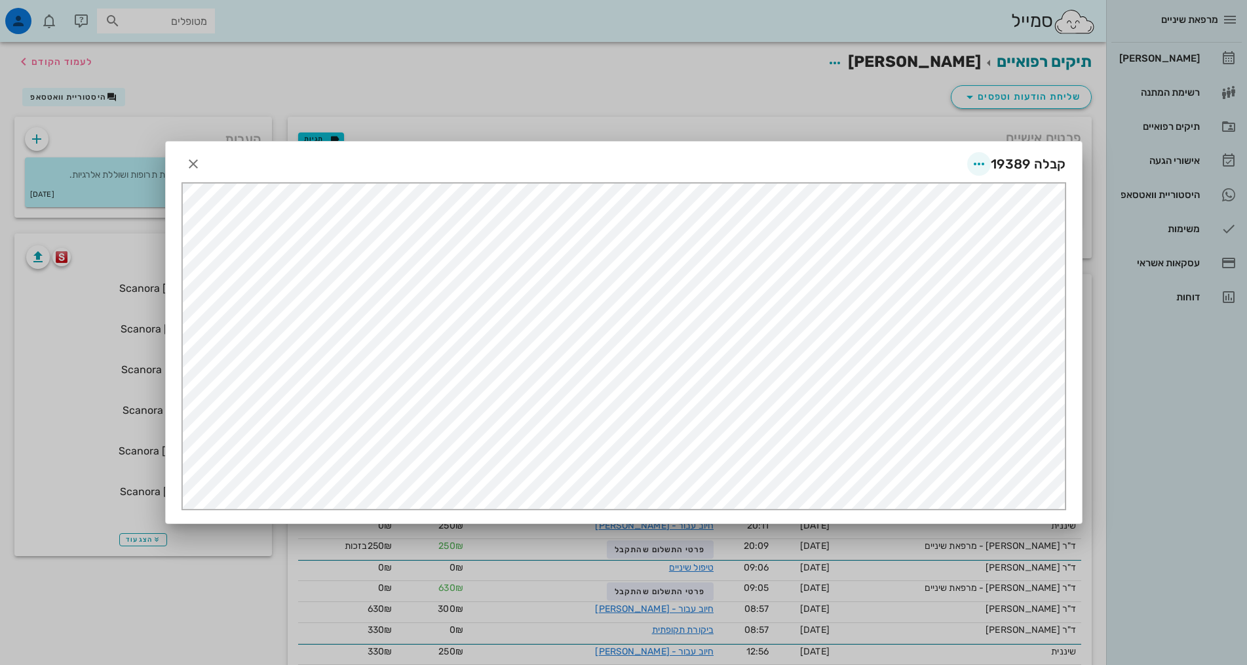
scroll to position [0, 0]
click at [983, 159] on icon "button" at bounding box center [980, 164] width 16 height 16
click at [954, 288] on div "שליחה במייל" at bounding box center [944, 291] width 73 height 12
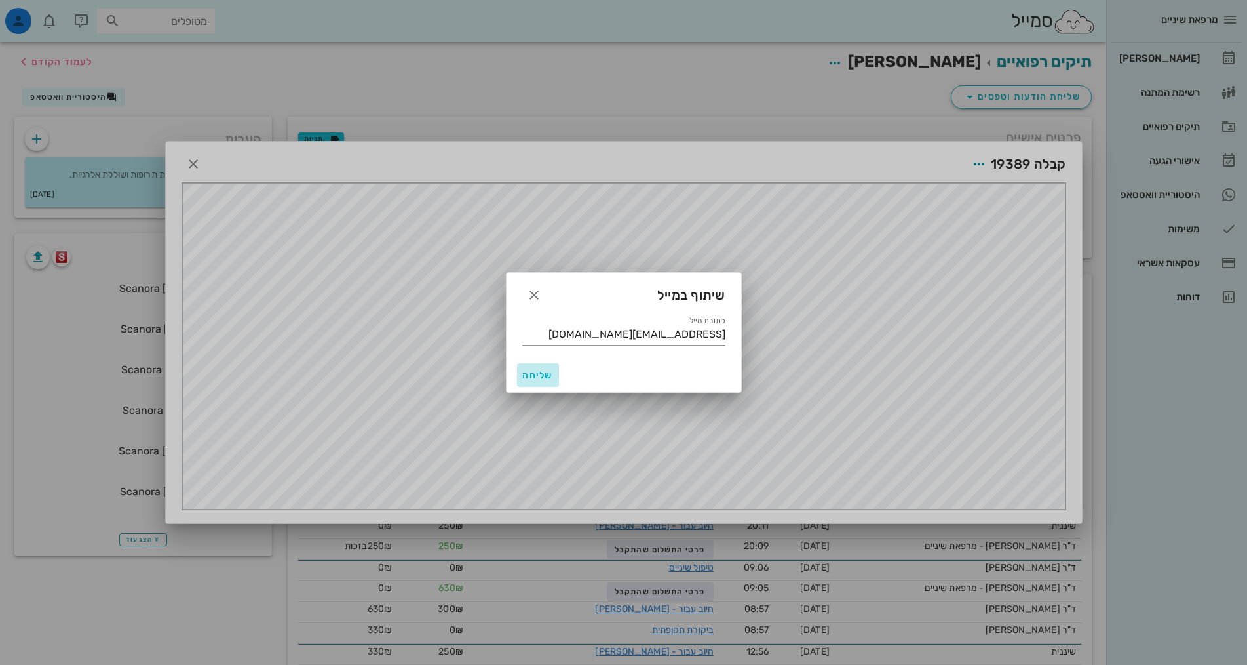
click at [538, 379] on span "שליחה" at bounding box center [537, 375] width 31 height 11
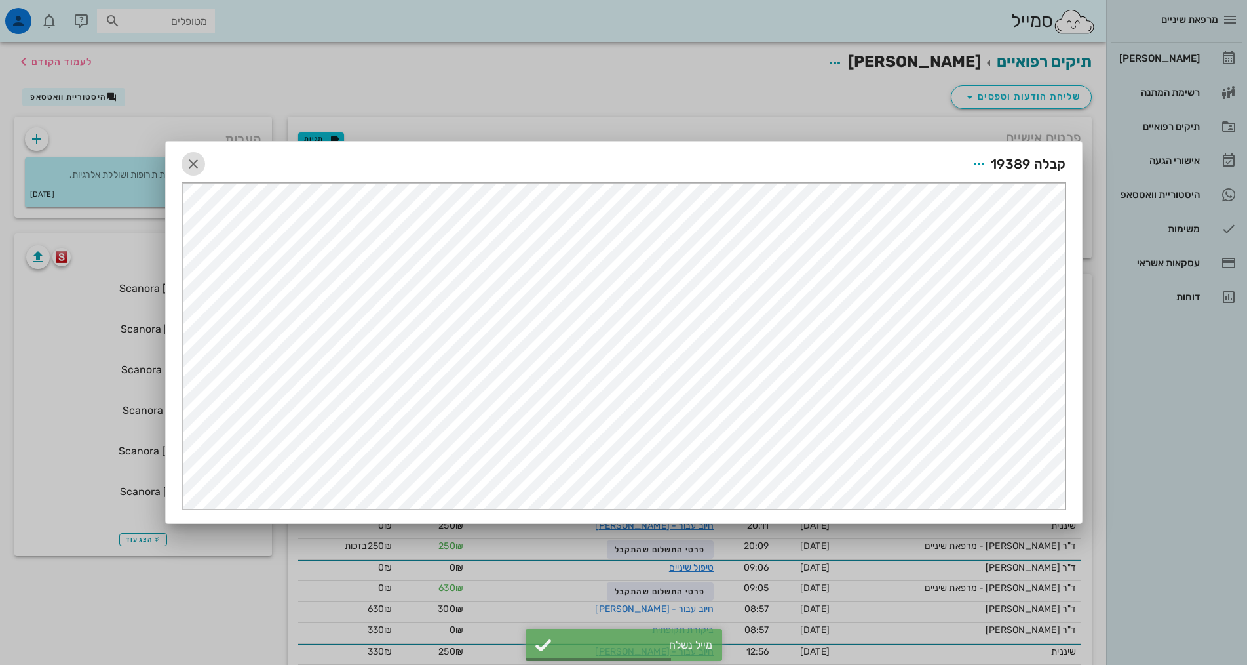
click at [193, 169] on icon "button" at bounding box center [194, 164] width 16 height 16
